Goal: Information Seeking & Learning: Learn about a topic

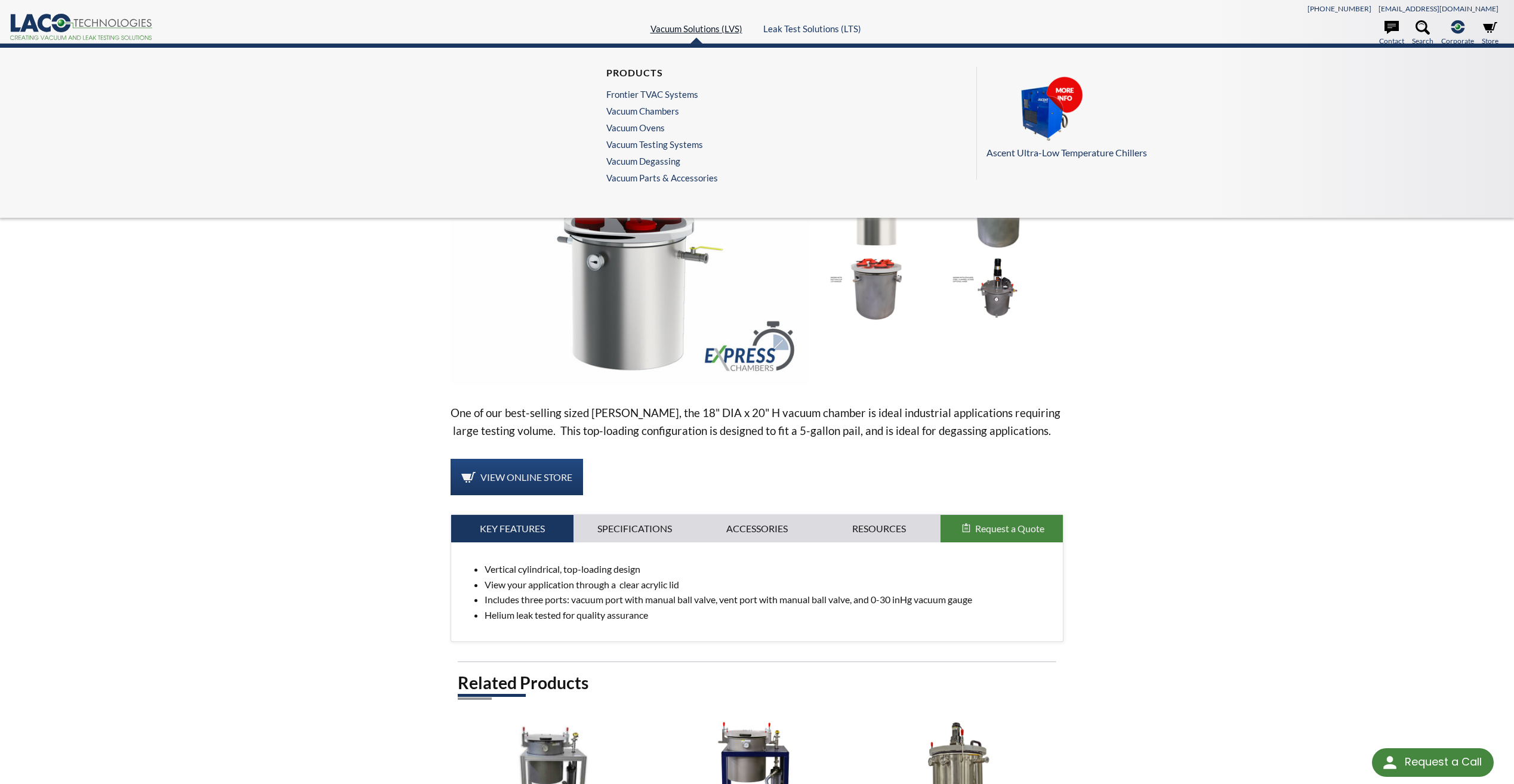
click at [673, 29] on link "Vacuum Solutions (LVS)" at bounding box center [697, 28] width 92 height 11
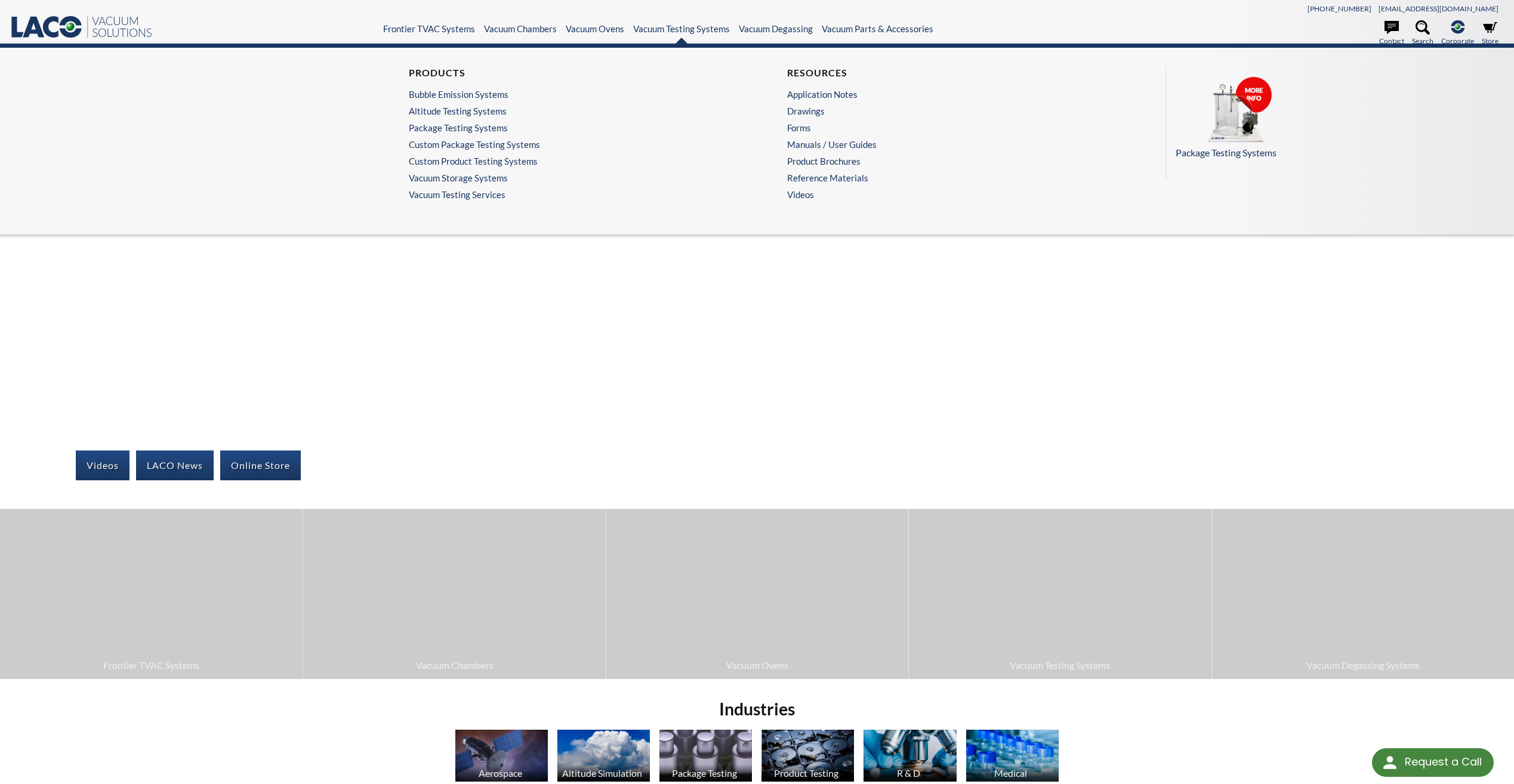
select select "Language Translate Widget"
click at [475, 130] on link "Horizontal Cylindrical Chambers" at bounding box center [565, 127] width 312 height 11
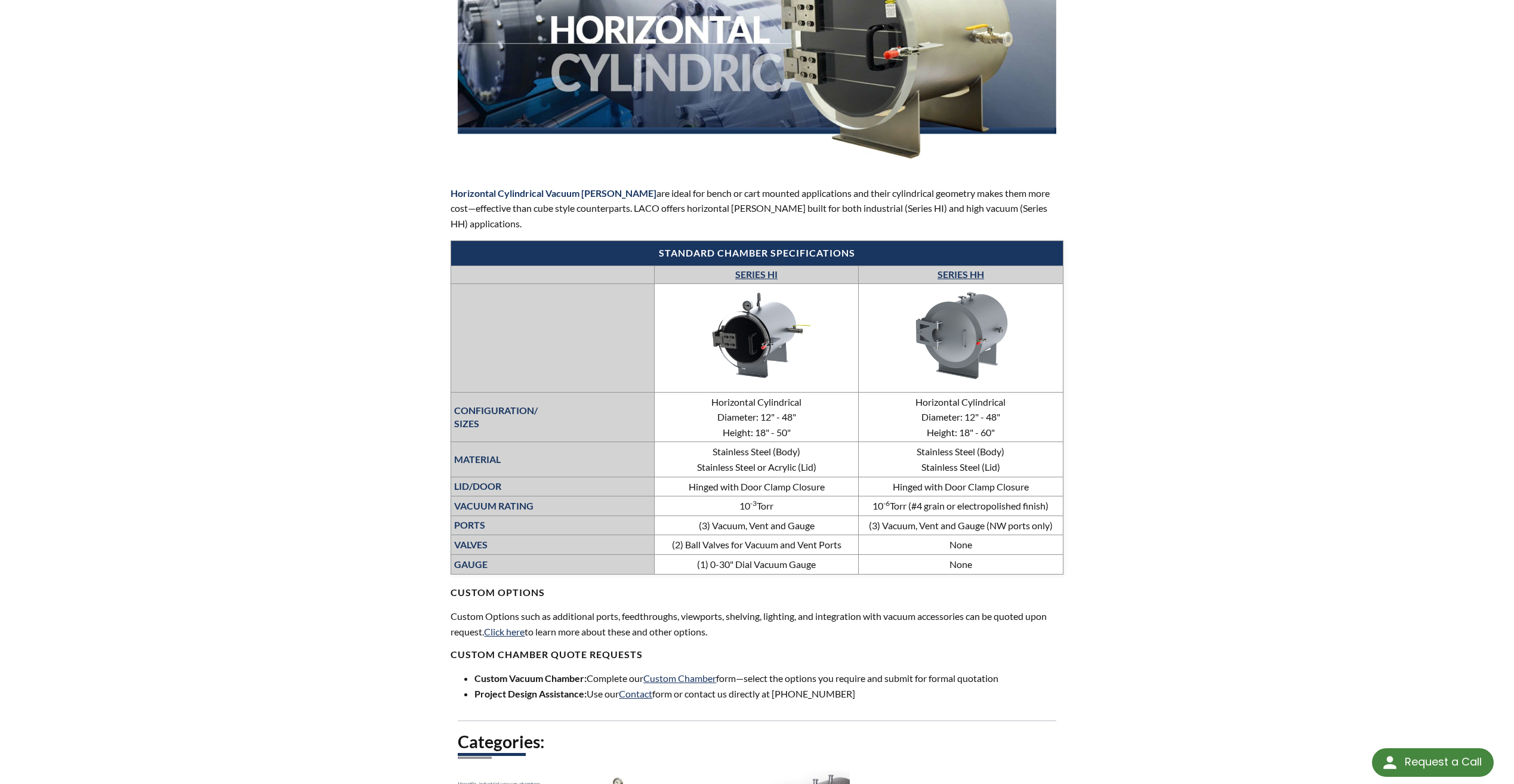
scroll to position [238, 0]
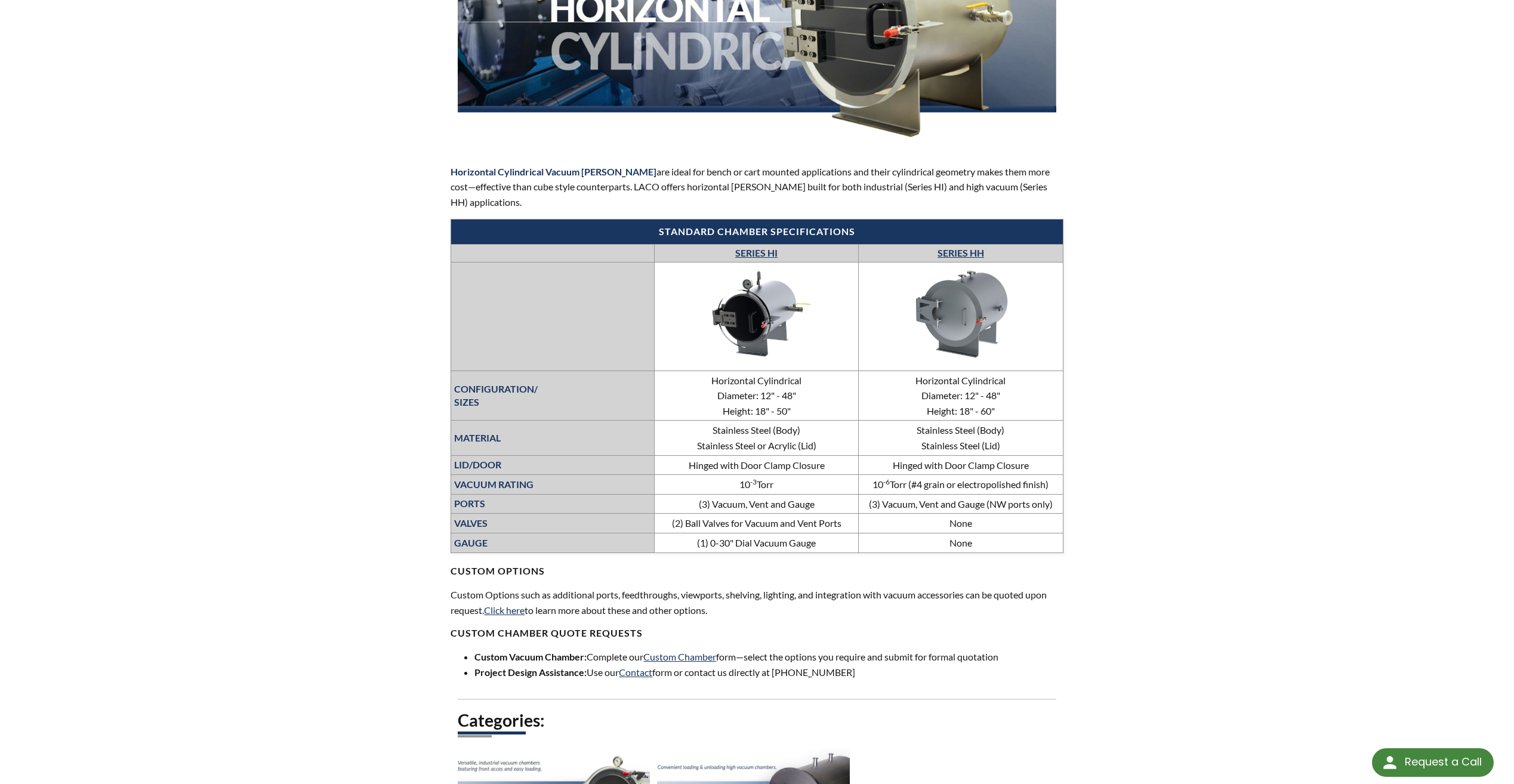
drag, startPoint x: 738, startPoint y: 480, endPoint x: 800, endPoint y: 480, distance: 62.0
click at [800, 480] on td "10 -3 Torr" at bounding box center [756, 485] width 205 height 19
drag, startPoint x: 800, startPoint y: 480, endPoint x: 875, endPoint y: 483, distance: 75.1
click at [873, 483] on td "10 -6 Torr (#4 grain or electropolished finish)" at bounding box center [961, 485] width 205 height 19
drag, startPoint x: 887, startPoint y: 487, endPoint x: 854, endPoint y: 485, distance: 33.1
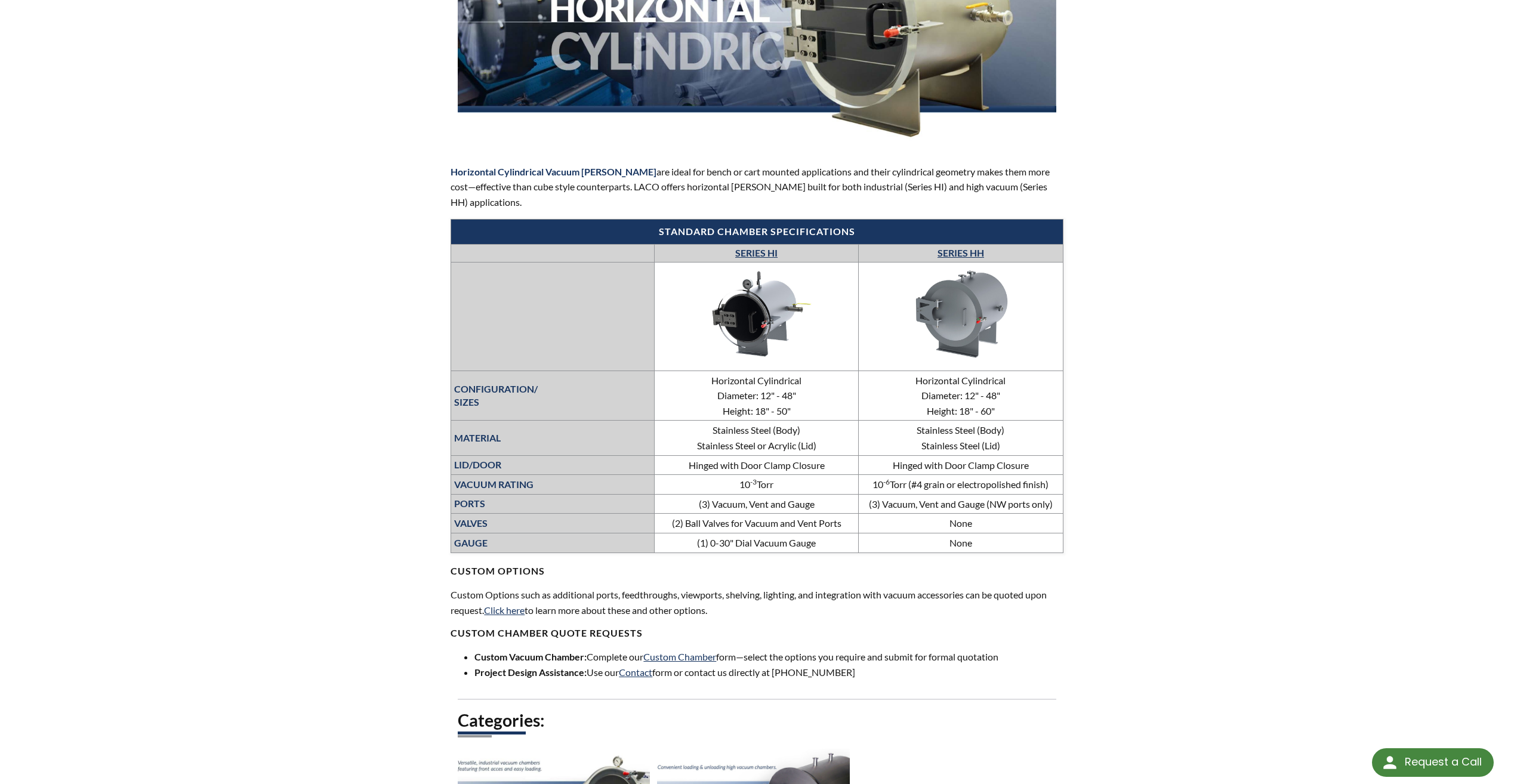
click at [854, 485] on tr "VACUUM RATING 10 -3 Torr 10 -6 Torr (#4 grain or electropolished finish)" at bounding box center [757, 485] width 612 height 19
drag, startPoint x: 715, startPoint y: 515, endPoint x: 962, endPoint y: 509, distance: 247.1
click at [962, 509] on tbody "CONFIGURATION/ SIZES Horizontal Cylindrical Diameter: 12" - 48" Height: 18" - 5…" at bounding box center [757, 407] width 612 height 291
click at [785, 517] on td "(2) Ball Valves for Vacuum and Vent Ports" at bounding box center [756, 524] width 205 height 19
drag, startPoint x: 736, startPoint y: 503, endPoint x: 951, endPoint y: 505, distance: 215.0
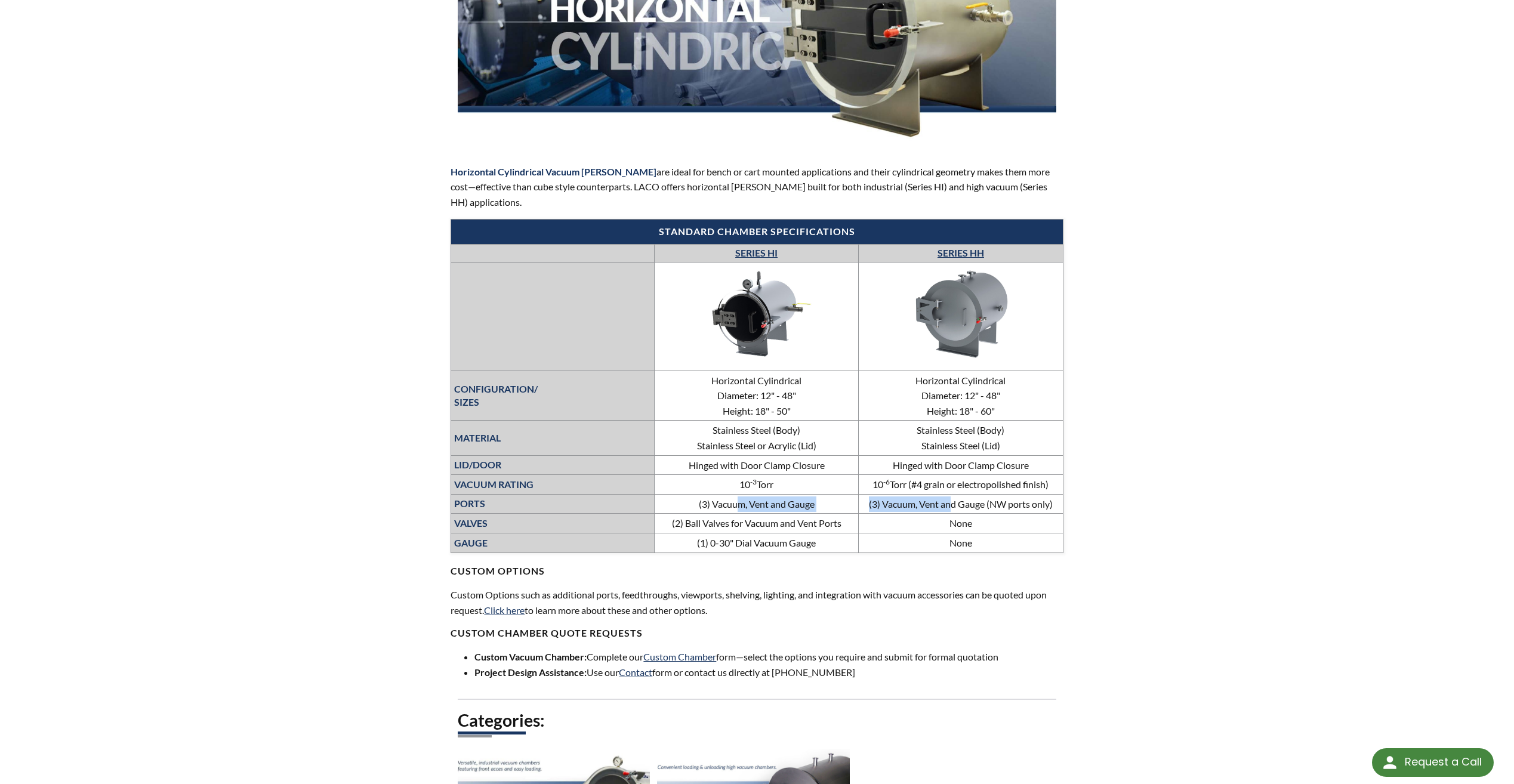
click at [951, 505] on tr "PORTS (3) Vacuum, Vent and Gauge (3) Vacuum, Vent and Gauge (NW ports only)" at bounding box center [757, 504] width 612 height 19
drag, startPoint x: 951, startPoint y: 505, endPoint x: 913, endPoint y: 521, distance: 41.2
click at [913, 521] on td "None" at bounding box center [961, 524] width 205 height 19
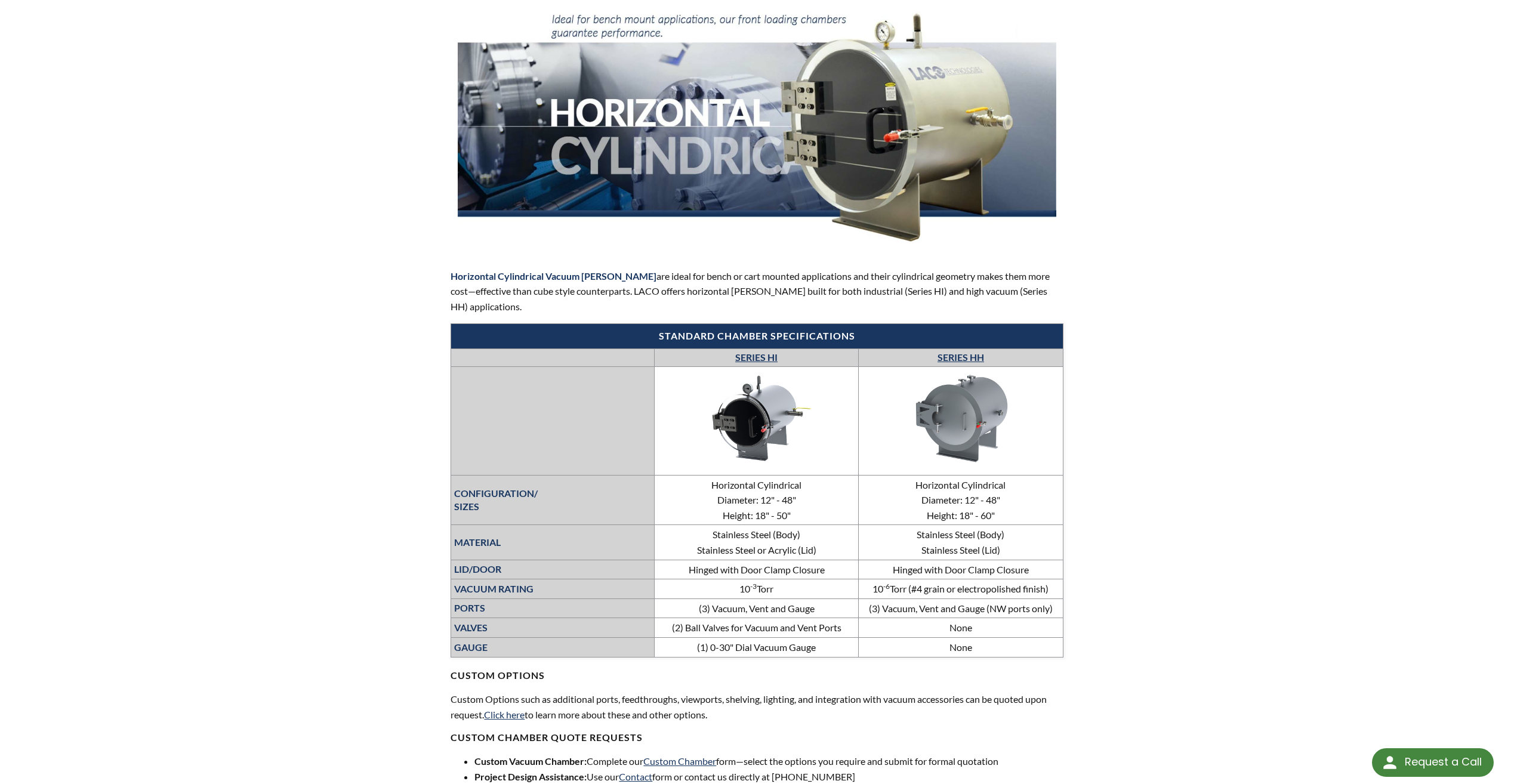
scroll to position [0, 0]
